Goal: Obtain resource: Download file/media

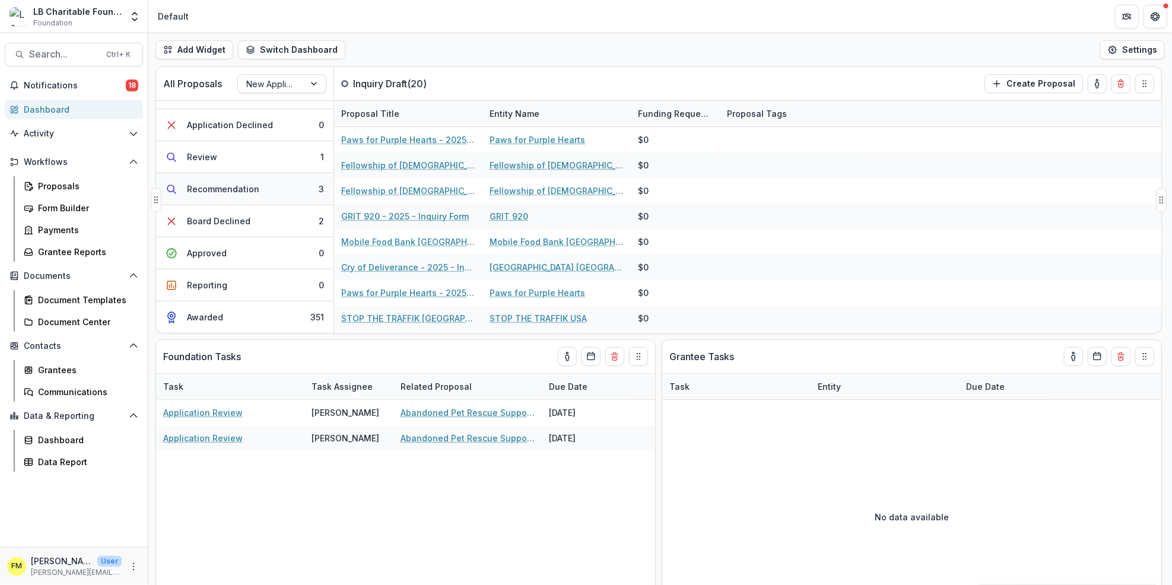
click at [291, 182] on button "Recommendation 3" at bounding box center [244, 189] width 177 height 32
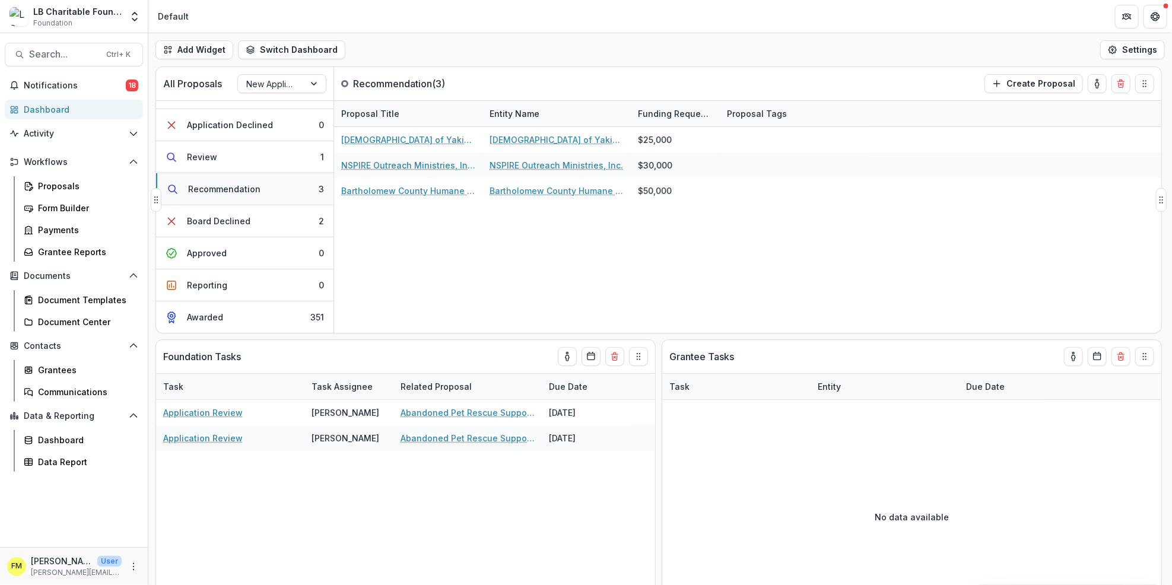
click at [238, 186] on div "Recommendation" at bounding box center [224, 189] width 72 height 12
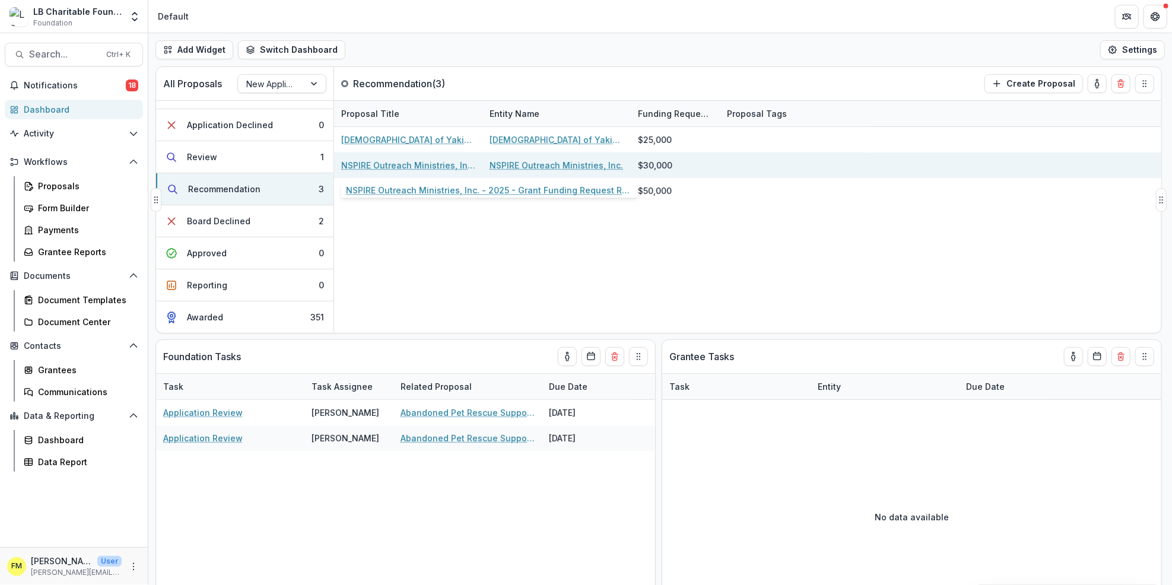
click at [419, 164] on link "NSPIRE Outreach Ministries, Inc. - 2025 - Grant Funding Request Requirements an…" at bounding box center [408, 165] width 134 height 12
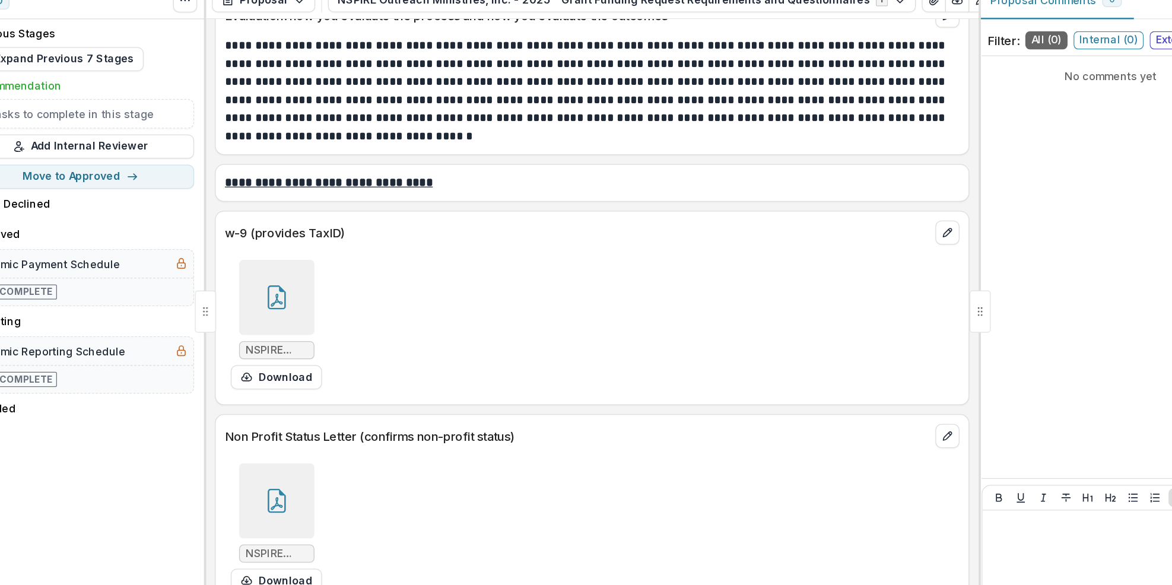
scroll to position [4034, 0]
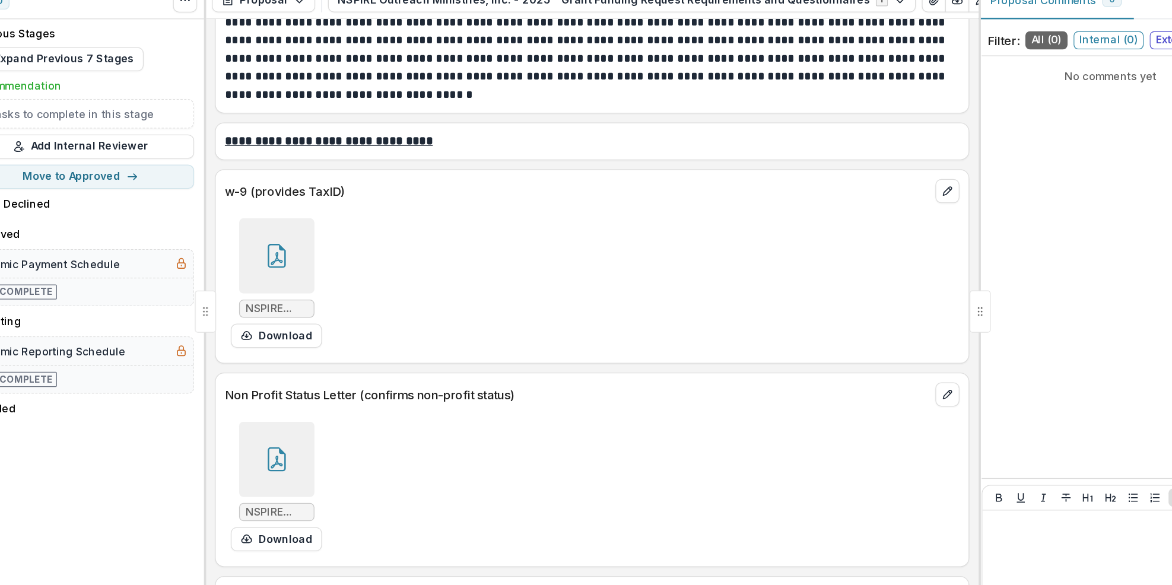
click at [941, 427] on div "NSPIRE Outreach Ministries IRS Letter.pdf Download" at bounding box center [660, 464] width 578 height 112
click at [414, 288] on icon at bounding box center [411, 281] width 19 height 19
